Goal: Information Seeking & Learning: Learn about a topic

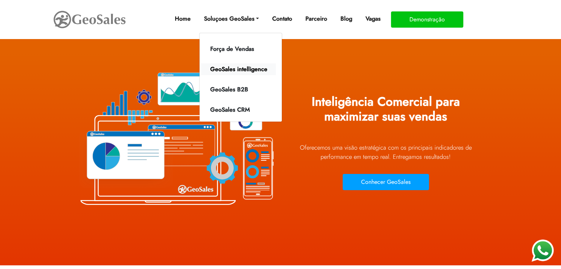
click at [236, 74] on link "GeoSales intelligence" at bounding box center [238, 69] width 75 height 12
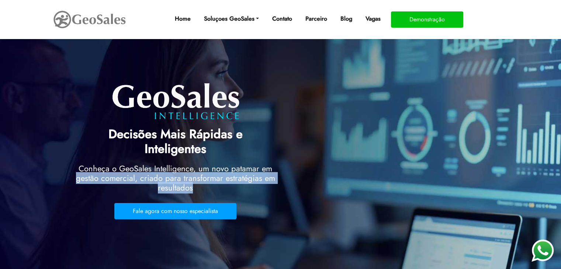
copy h2 "gestão comercial, criado para transformar estratégias em resultados"
drag, startPoint x: 78, startPoint y: 167, endPoint x: 220, endPoint y: 175, distance: 142.0
click at [220, 175] on h2 "Conheça o GeoSales Intelligence, um novo patamar em gestão comercial, criado pa…" at bounding box center [175, 180] width 199 height 33
